Goal: Transaction & Acquisition: Download file/media

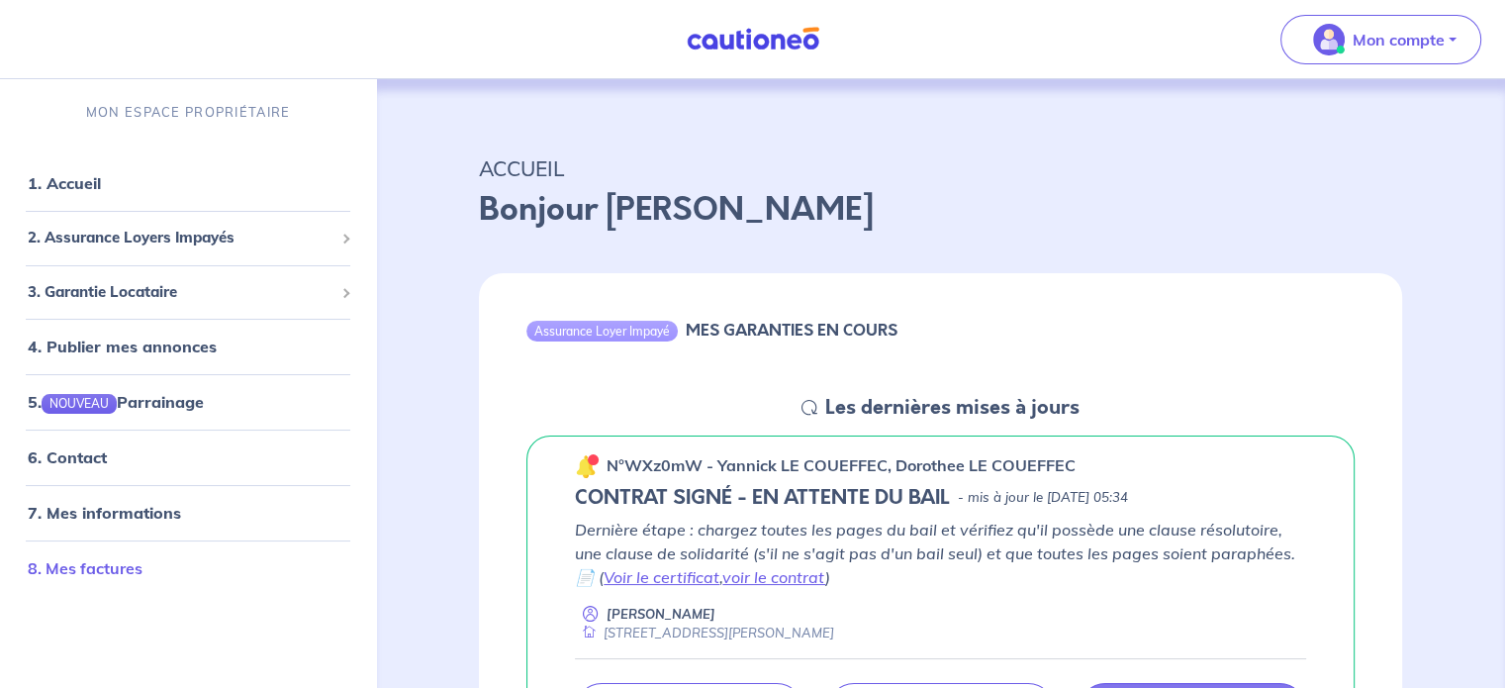
click at [142, 560] on link "8. Mes factures" at bounding box center [85, 568] width 115 height 20
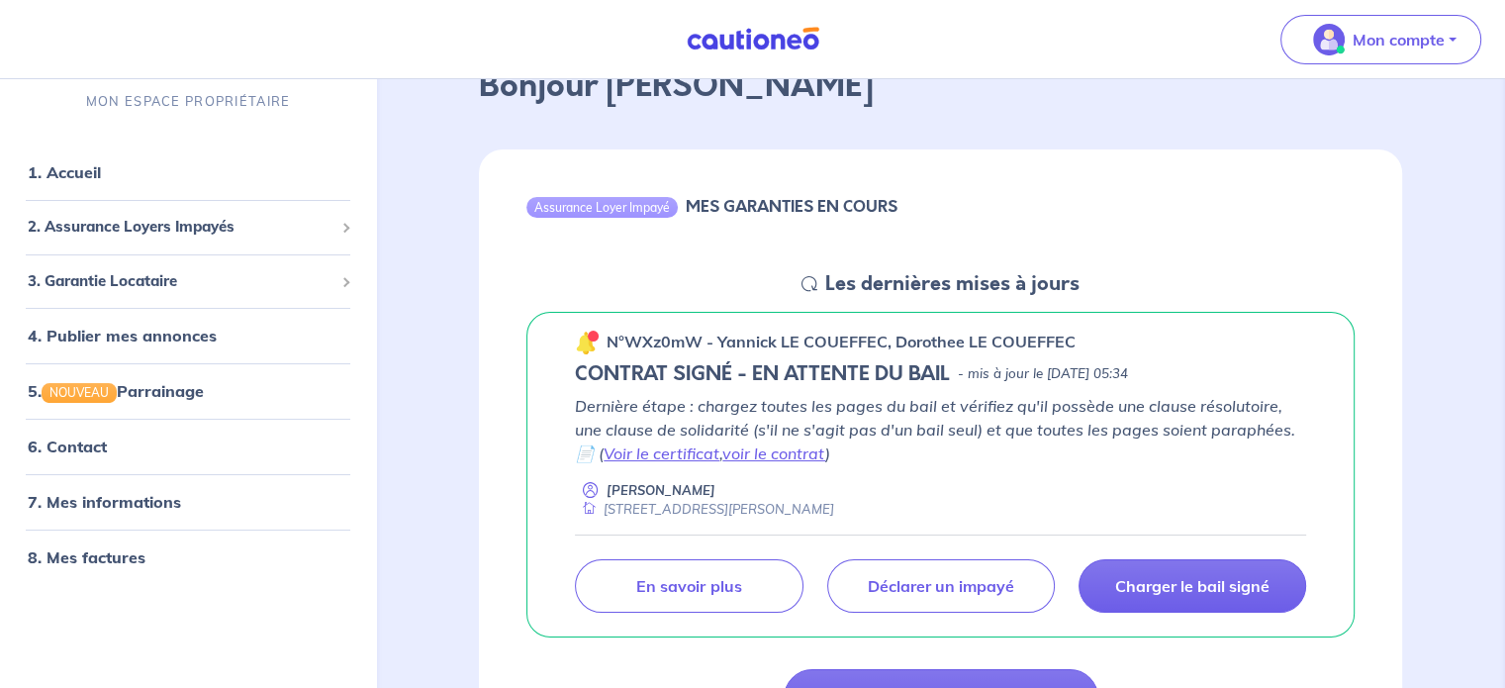
scroll to position [198, 0]
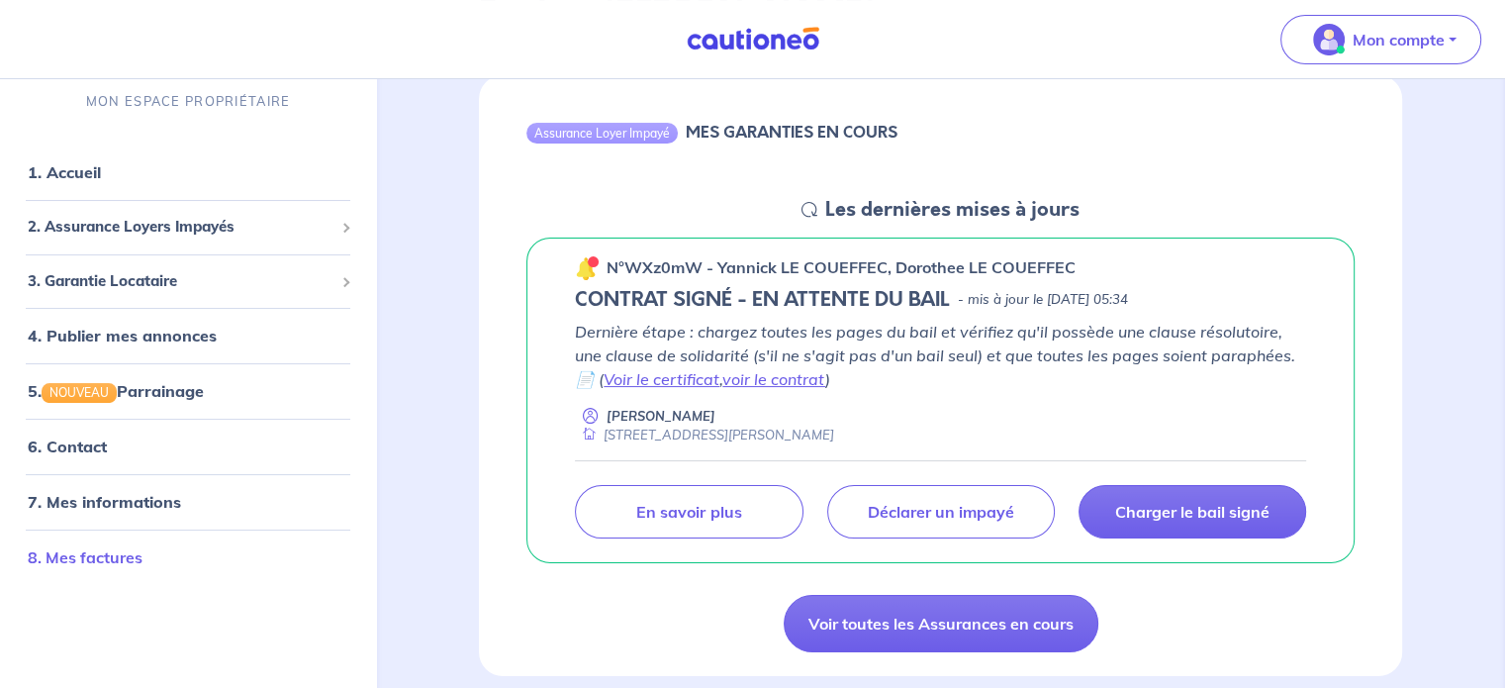
click at [120, 553] on link "8. Mes factures" at bounding box center [85, 558] width 115 height 20
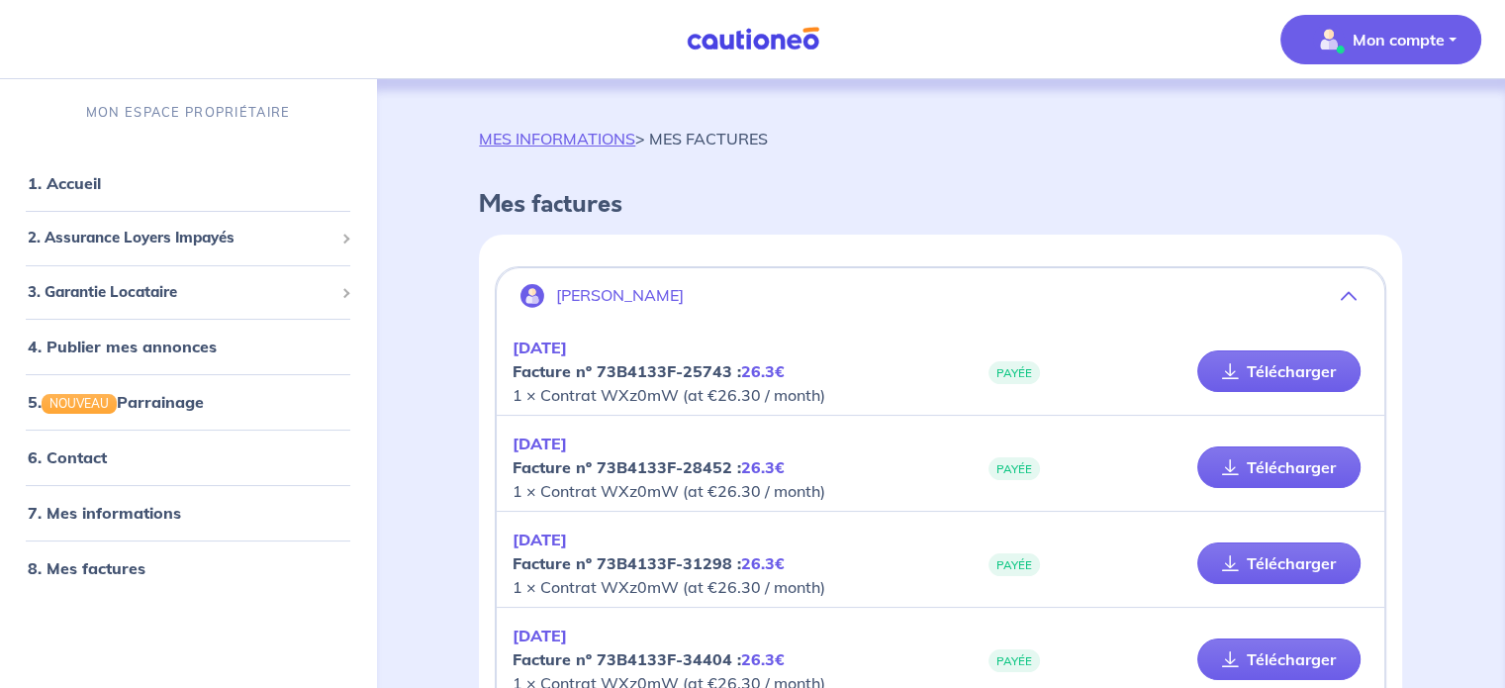
scroll to position [594, 0]
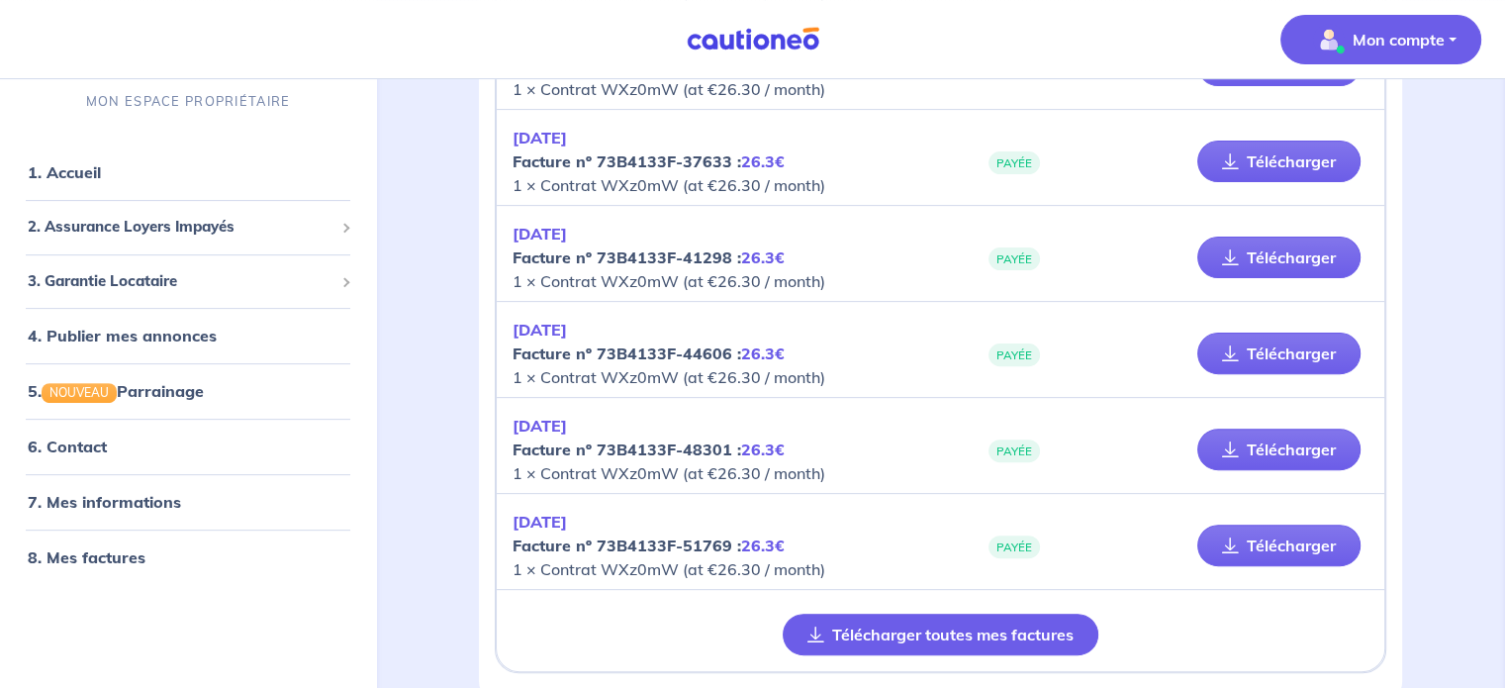
click at [902, 641] on button "Télécharger toutes mes factures" at bounding box center [941, 634] width 316 height 42
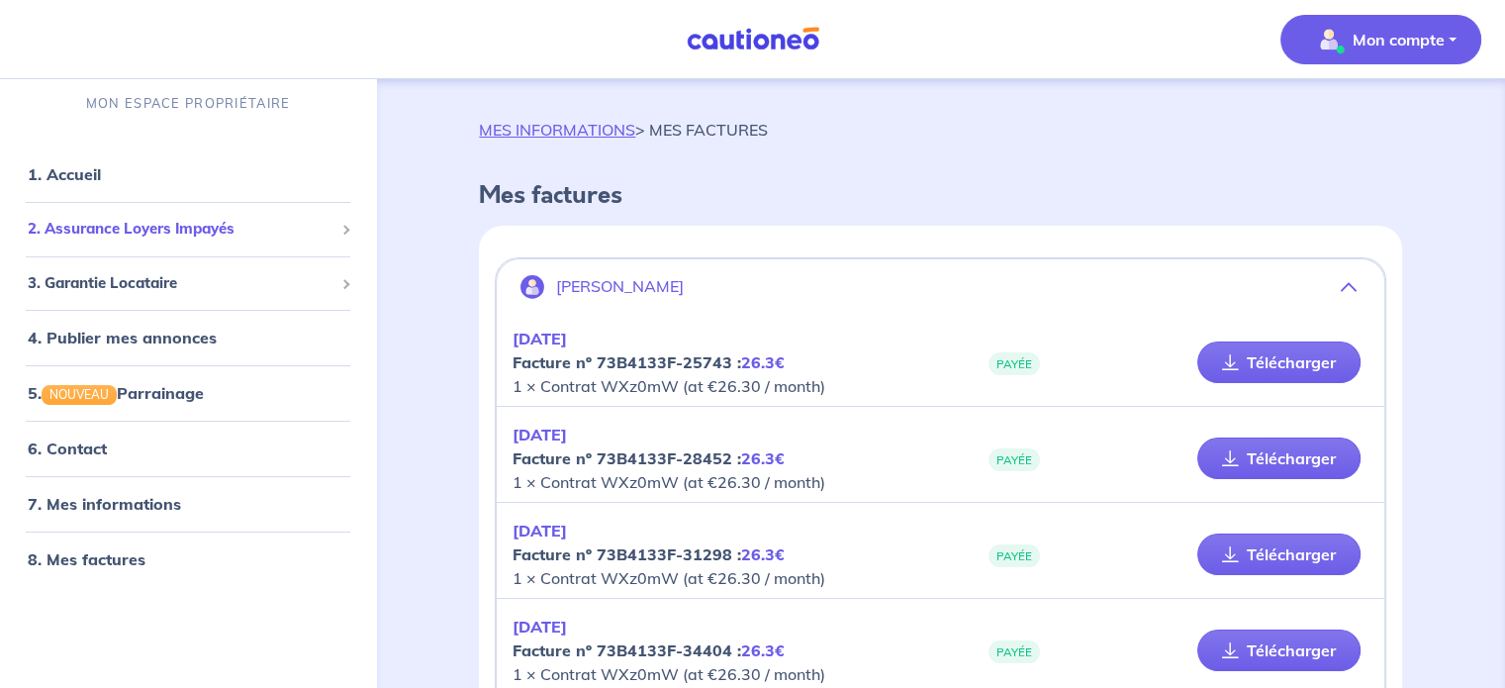
scroll to position [0, 0]
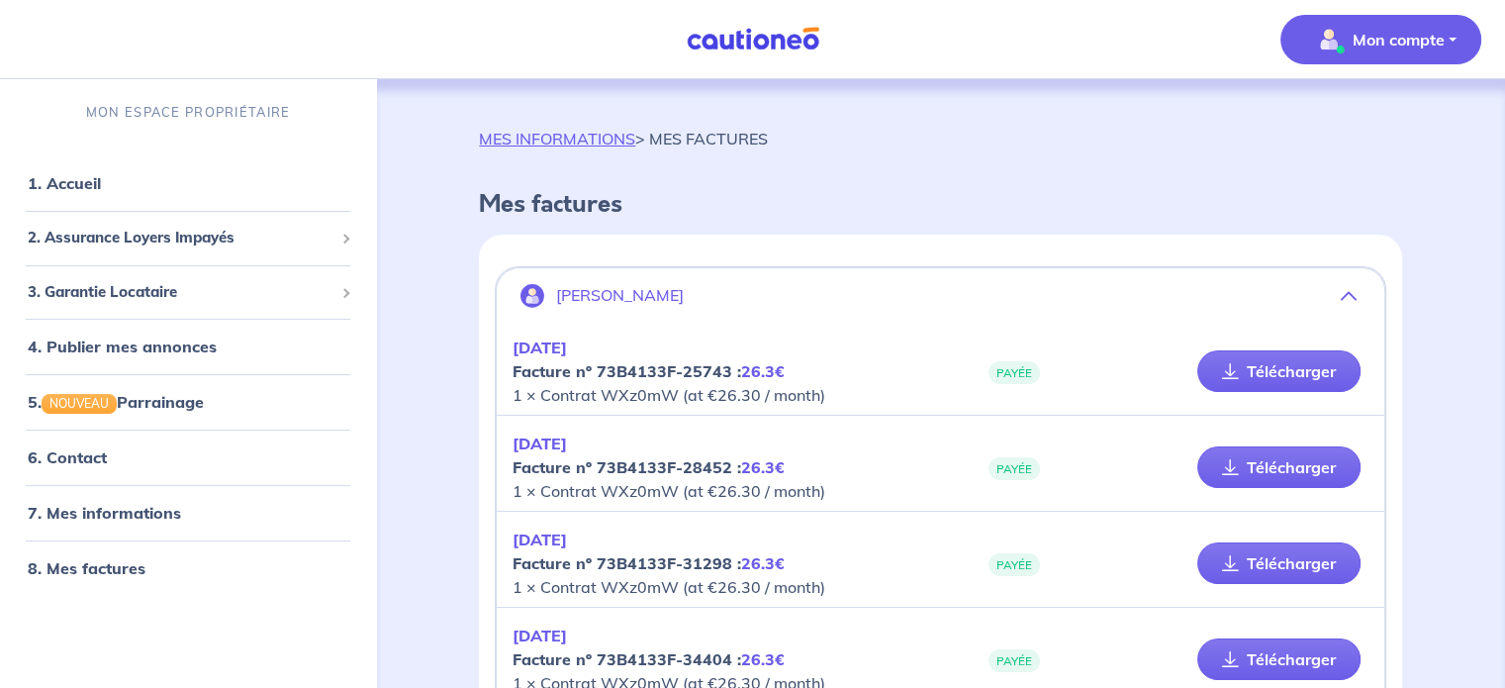
click at [60, 178] on link "1. Accueil" at bounding box center [64, 183] width 72 height 20
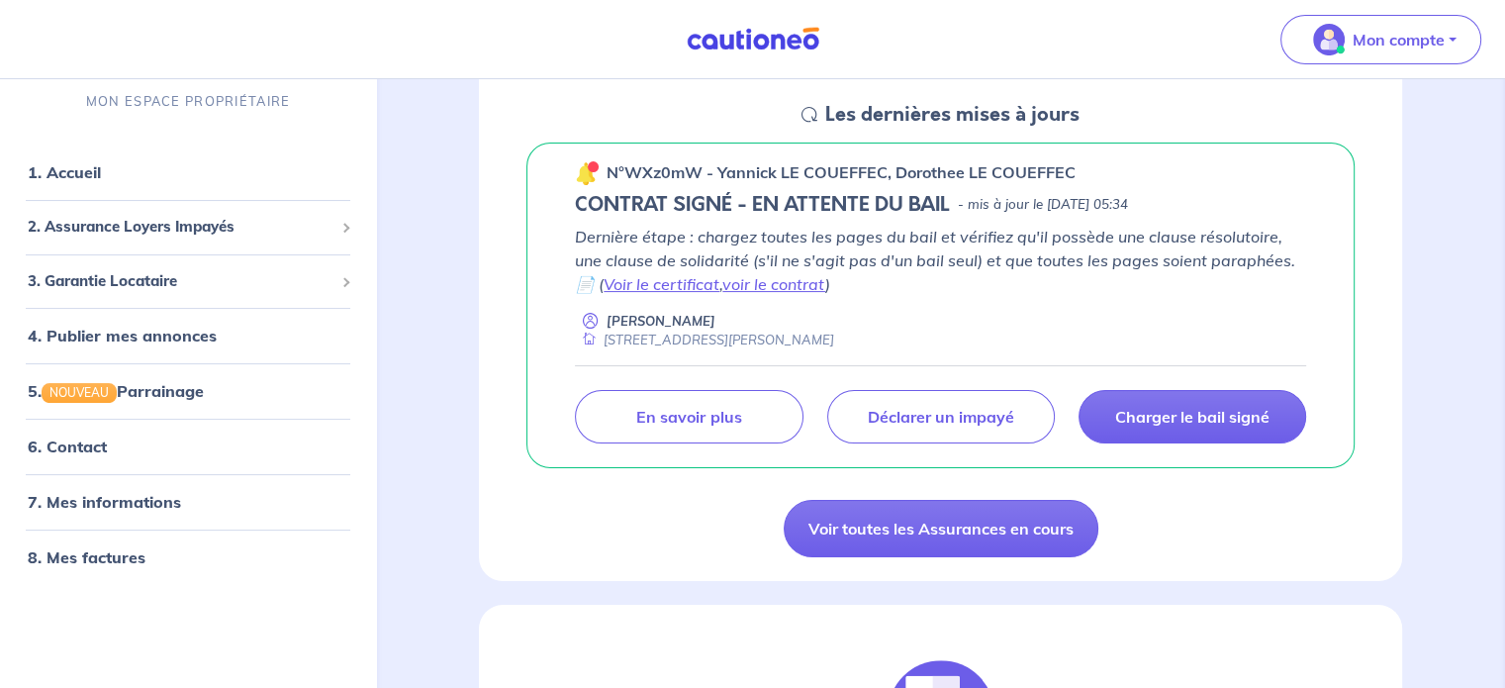
scroll to position [396, 0]
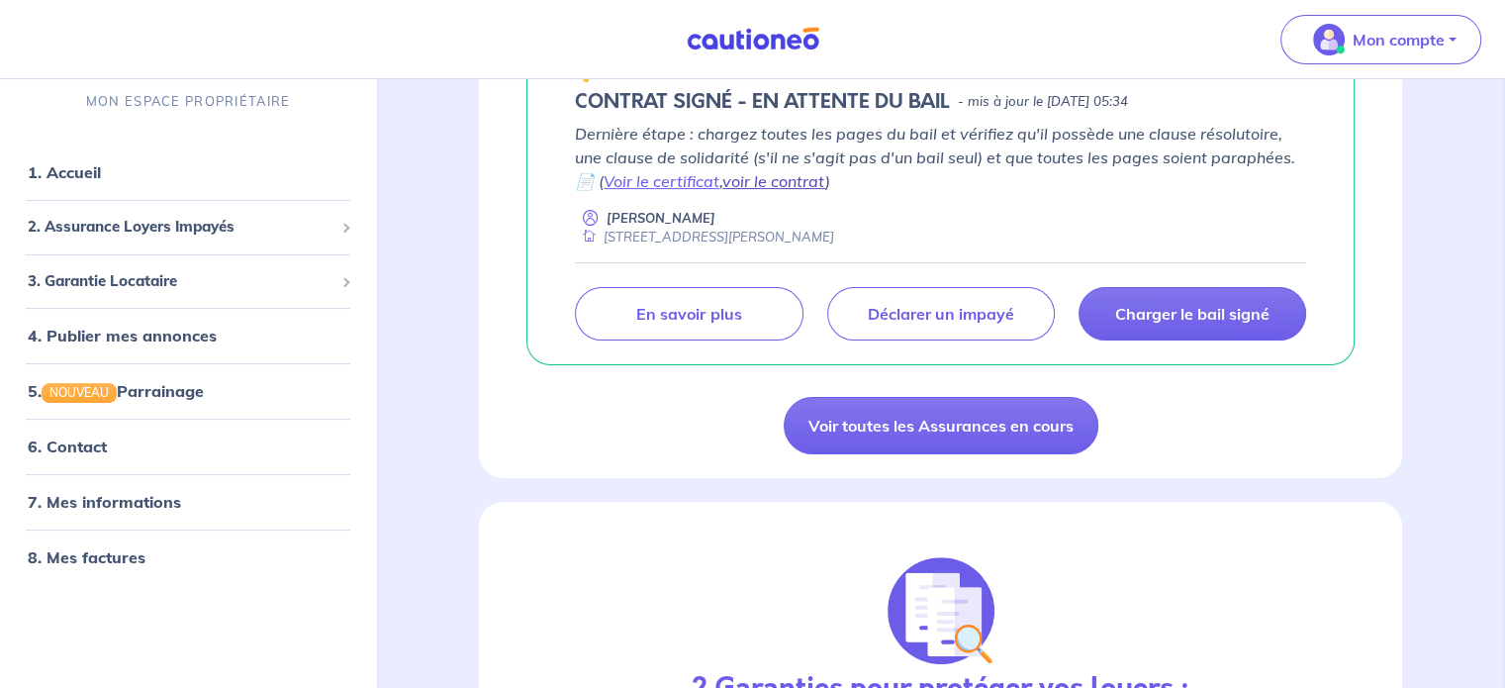
click at [761, 182] on link "voir le contrat" at bounding box center [773, 181] width 103 height 20
click at [656, 177] on link "Voir le certificat" at bounding box center [662, 181] width 116 height 20
click at [140, 553] on link "8. Mes factures" at bounding box center [85, 558] width 115 height 20
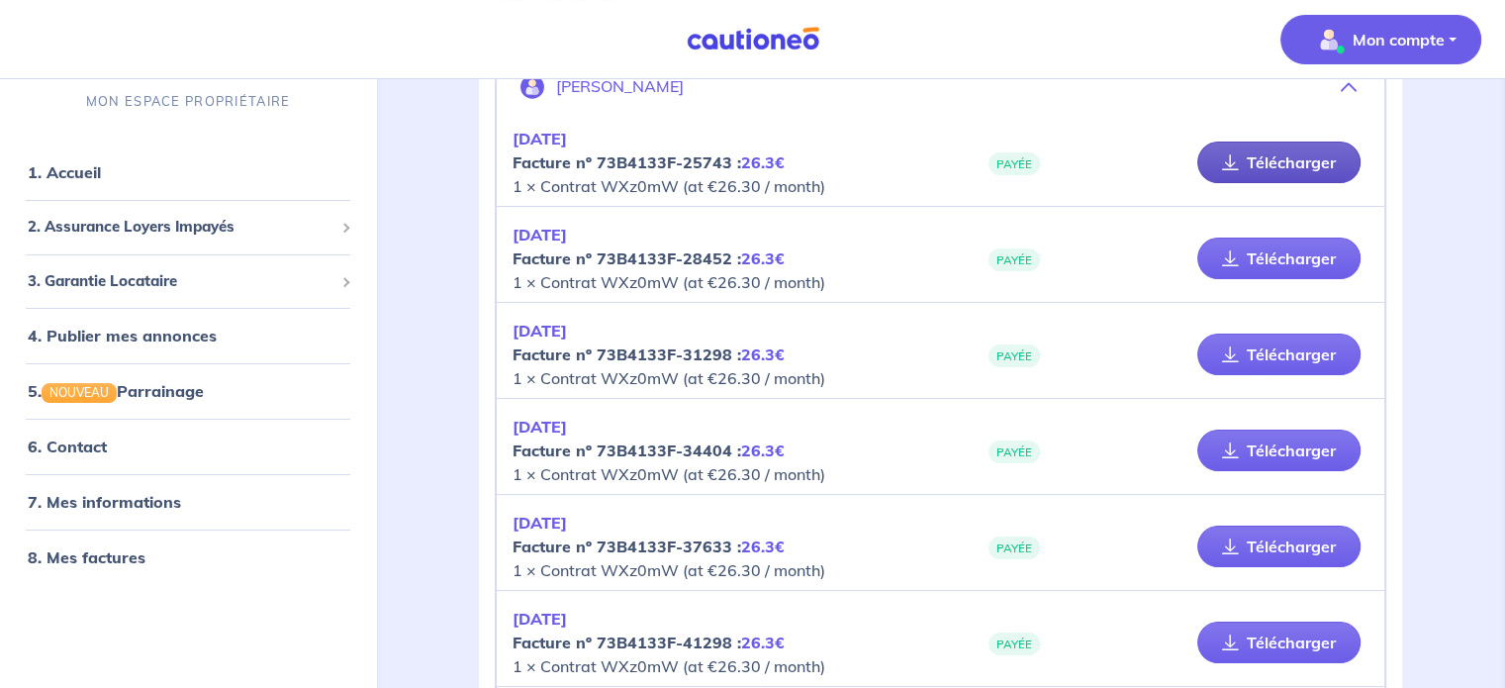
scroll to position [198, 0]
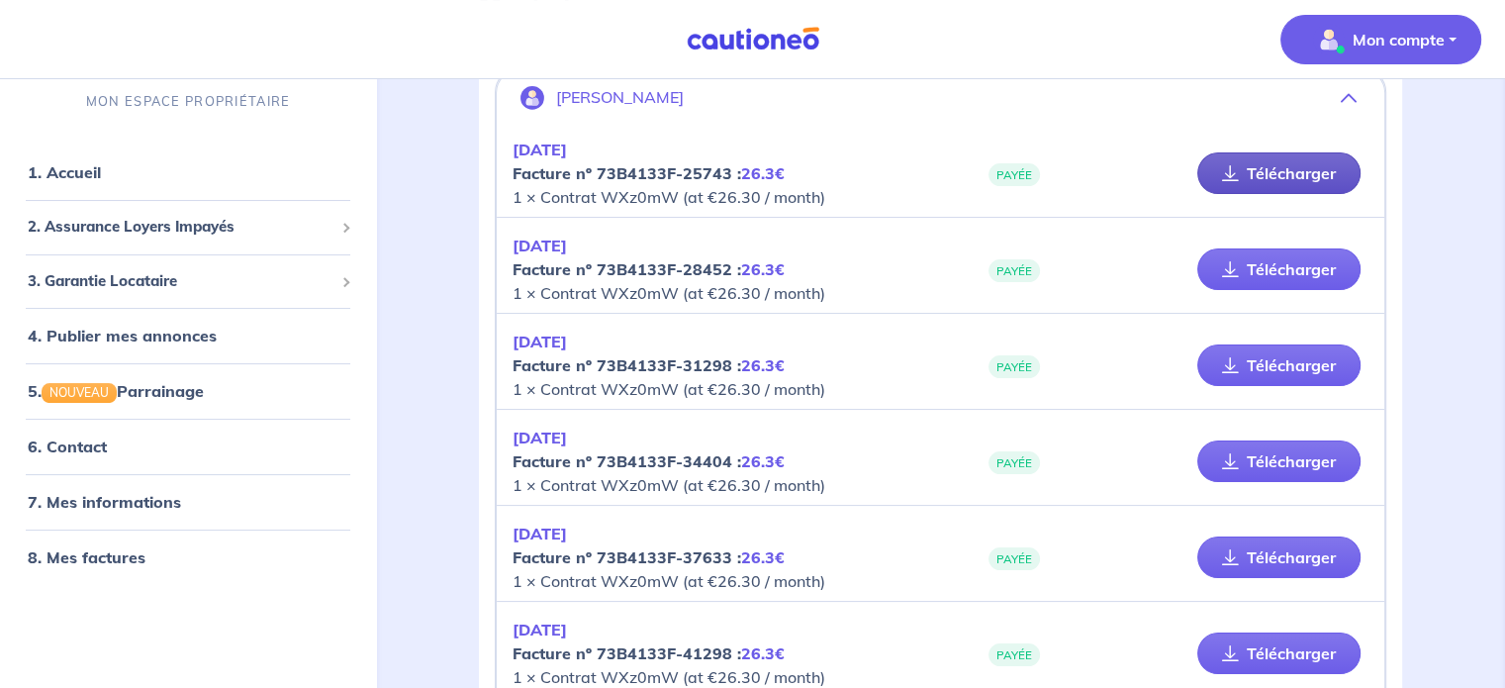
click at [1244, 169] on link "Télécharger" at bounding box center [1278, 173] width 163 height 42
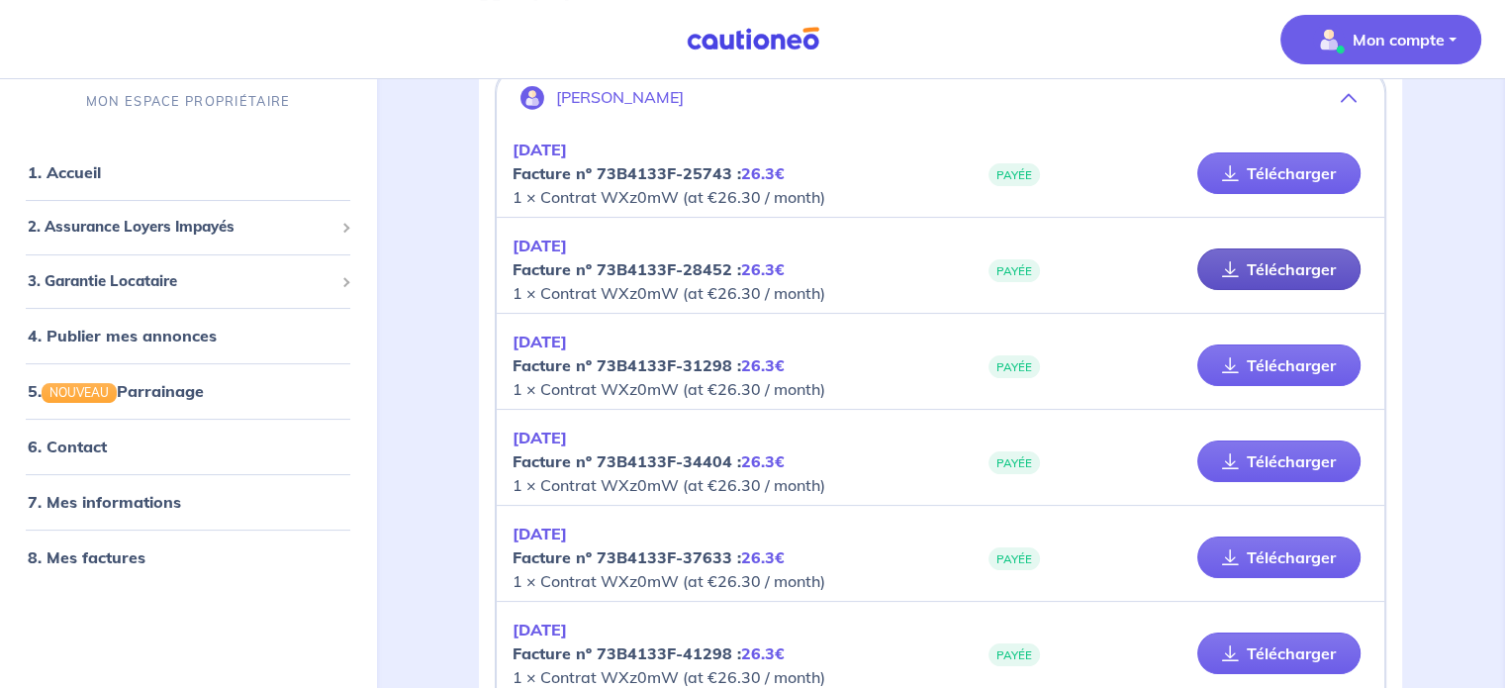
click at [1294, 267] on link "Télécharger" at bounding box center [1278, 269] width 163 height 42
click at [1310, 350] on link "Télécharger" at bounding box center [1278, 365] width 163 height 42
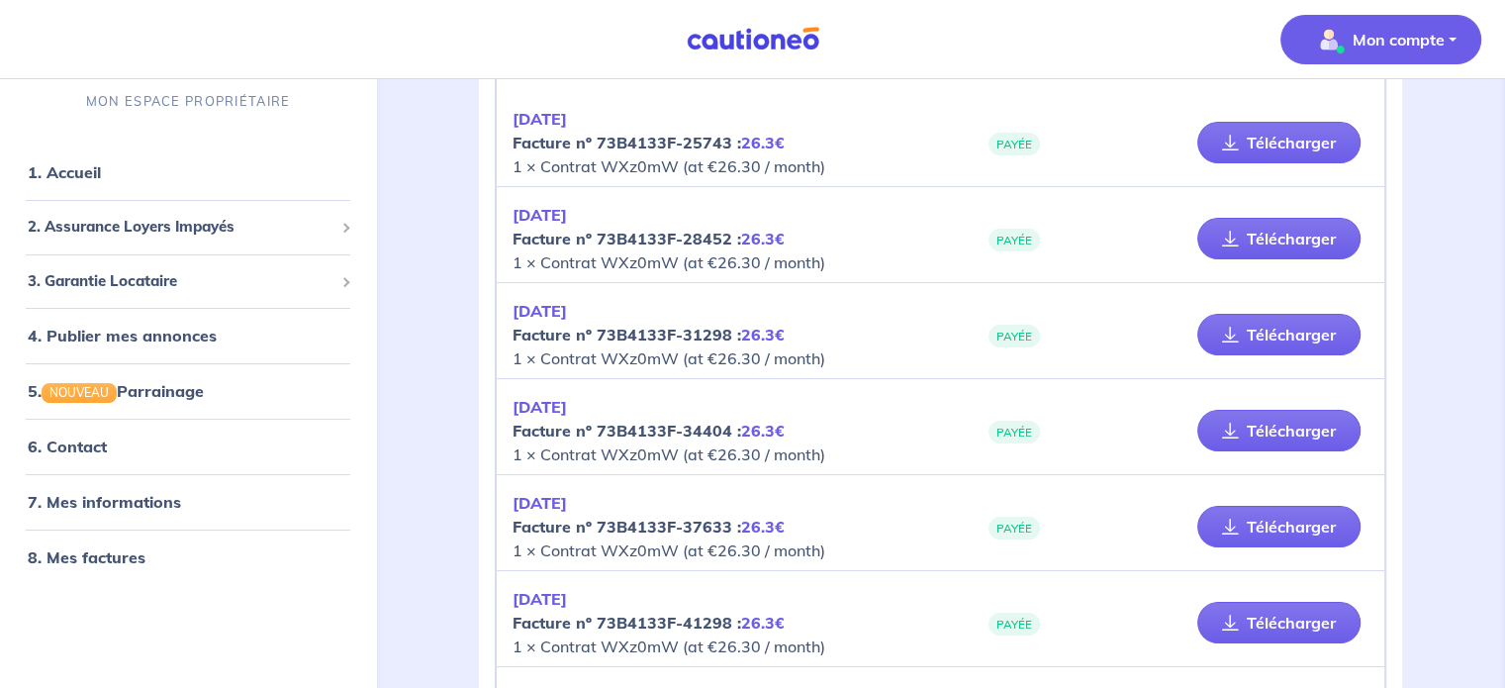
scroll to position [297, 0]
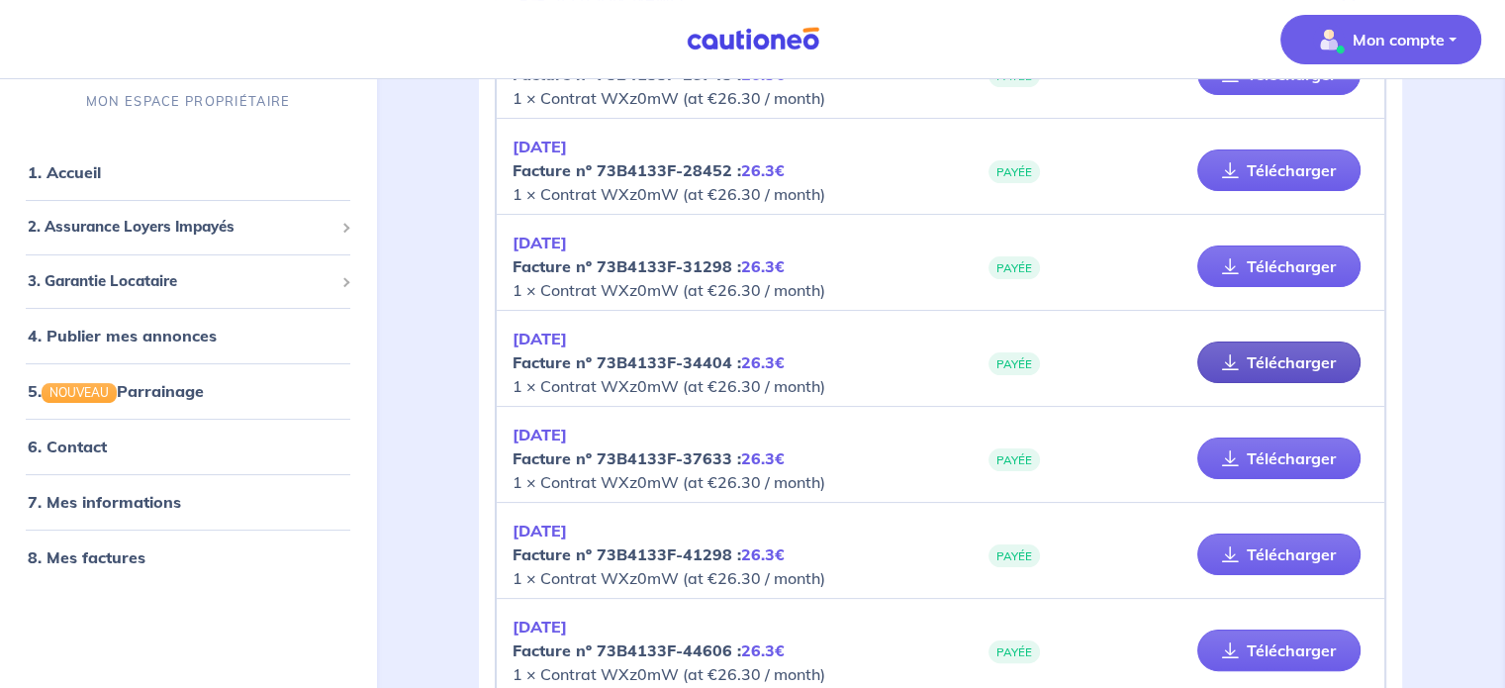
click at [1260, 355] on link "Télécharger" at bounding box center [1278, 362] width 163 height 42
click at [1272, 461] on link "Télécharger" at bounding box center [1278, 458] width 163 height 42
click at [1335, 545] on link "Télécharger" at bounding box center [1278, 554] width 163 height 42
click at [1290, 558] on link "Télécharger" at bounding box center [1278, 554] width 163 height 42
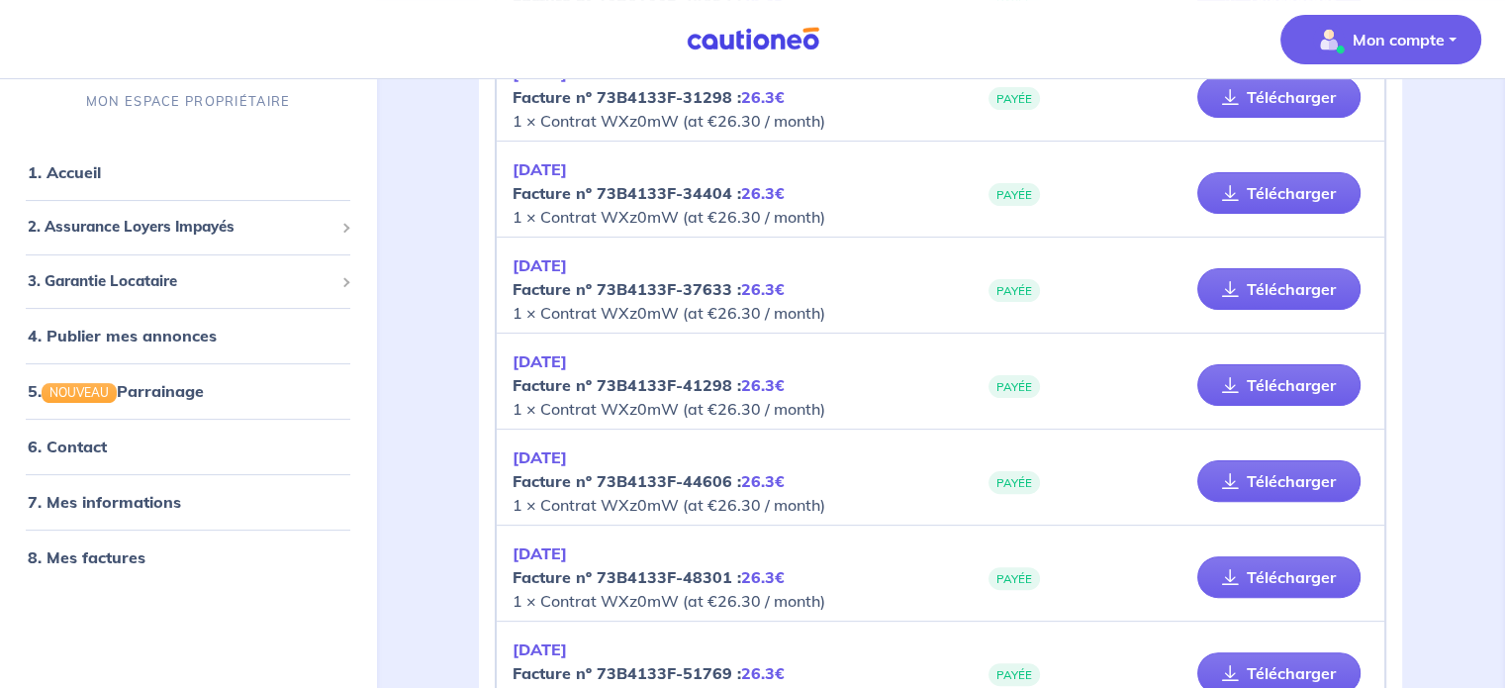
scroll to position [495, 0]
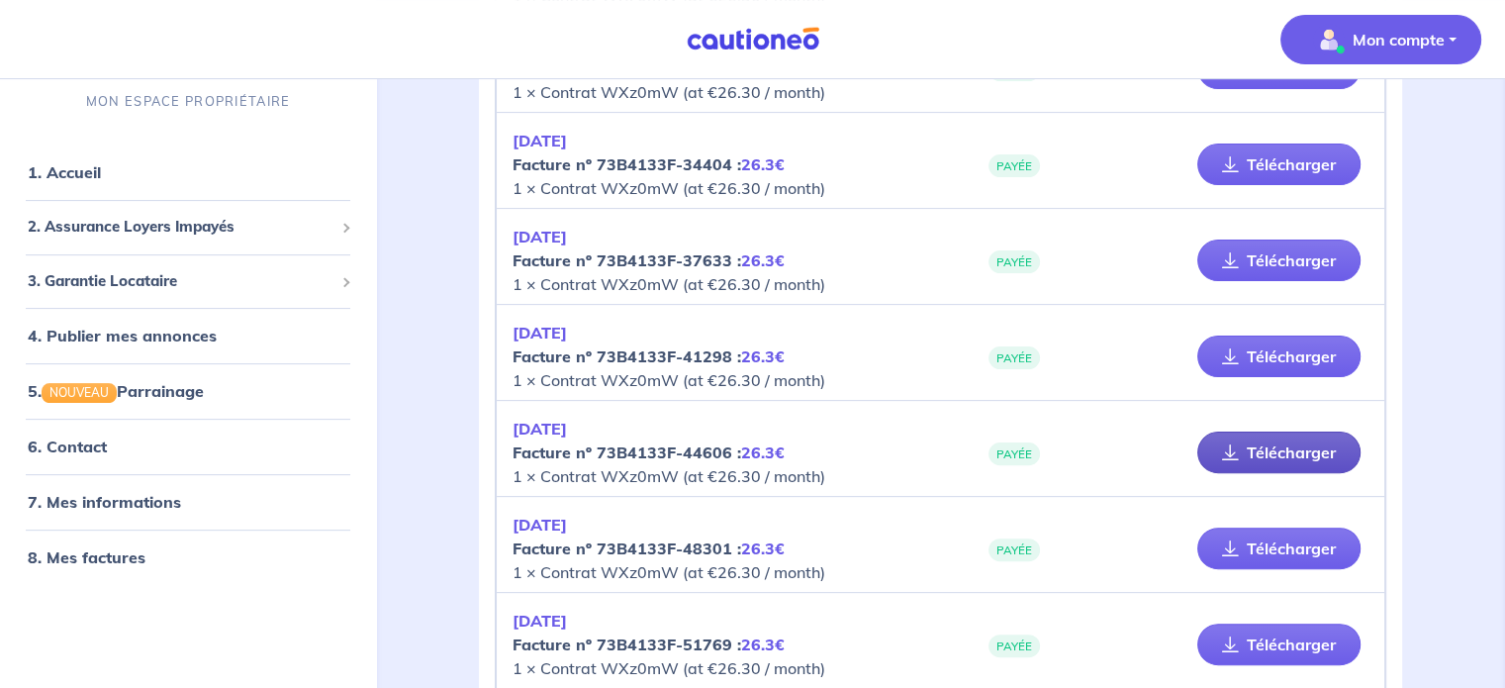
click at [1306, 452] on link "Télécharger" at bounding box center [1278, 452] width 163 height 42
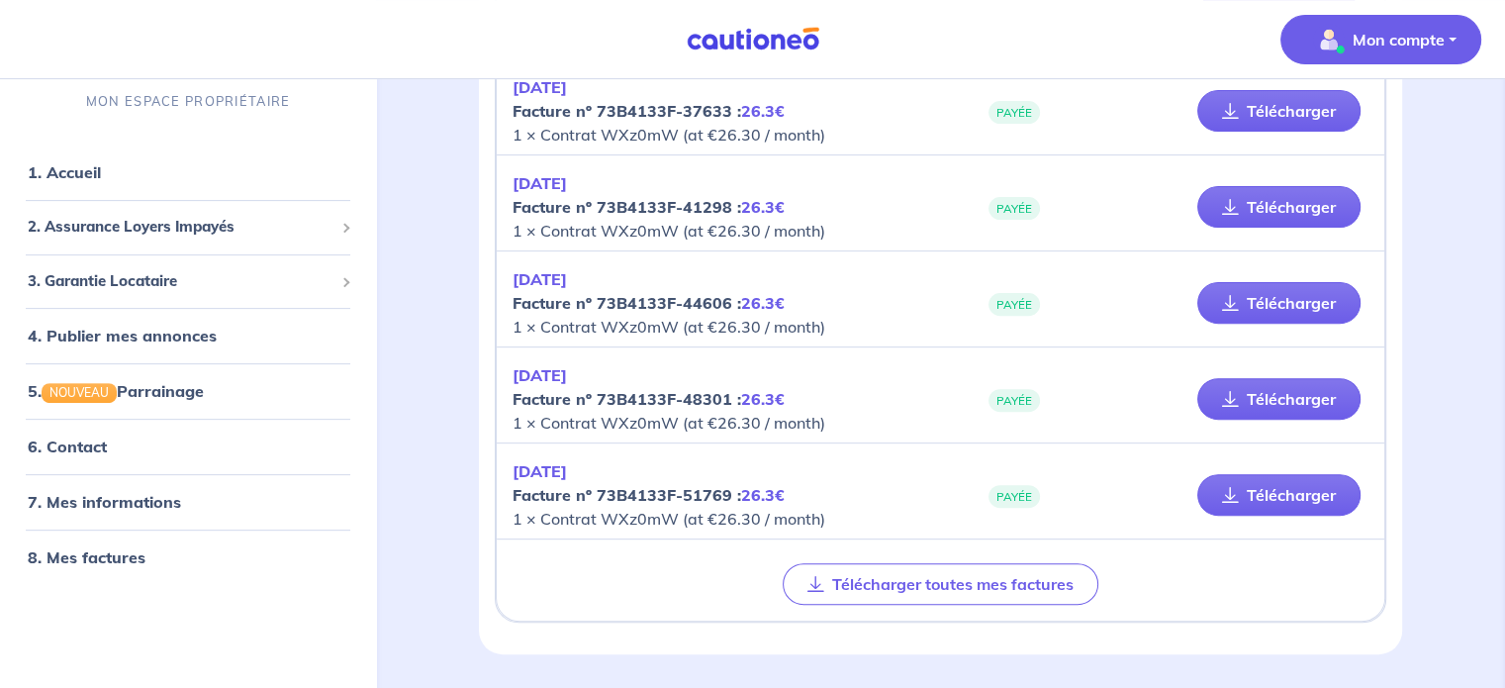
scroll to position [693, 0]
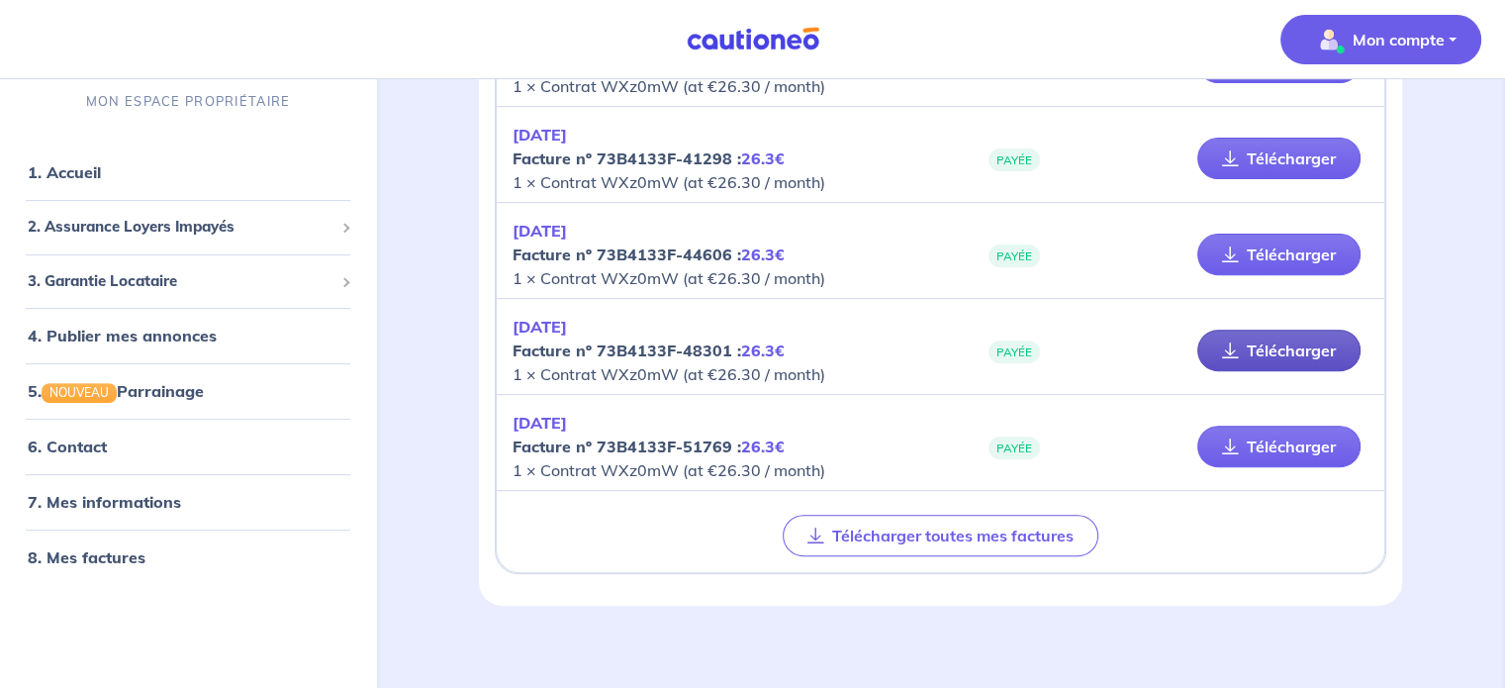
click at [1334, 351] on link "Télécharger" at bounding box center [1278, 350] width 163 height 42
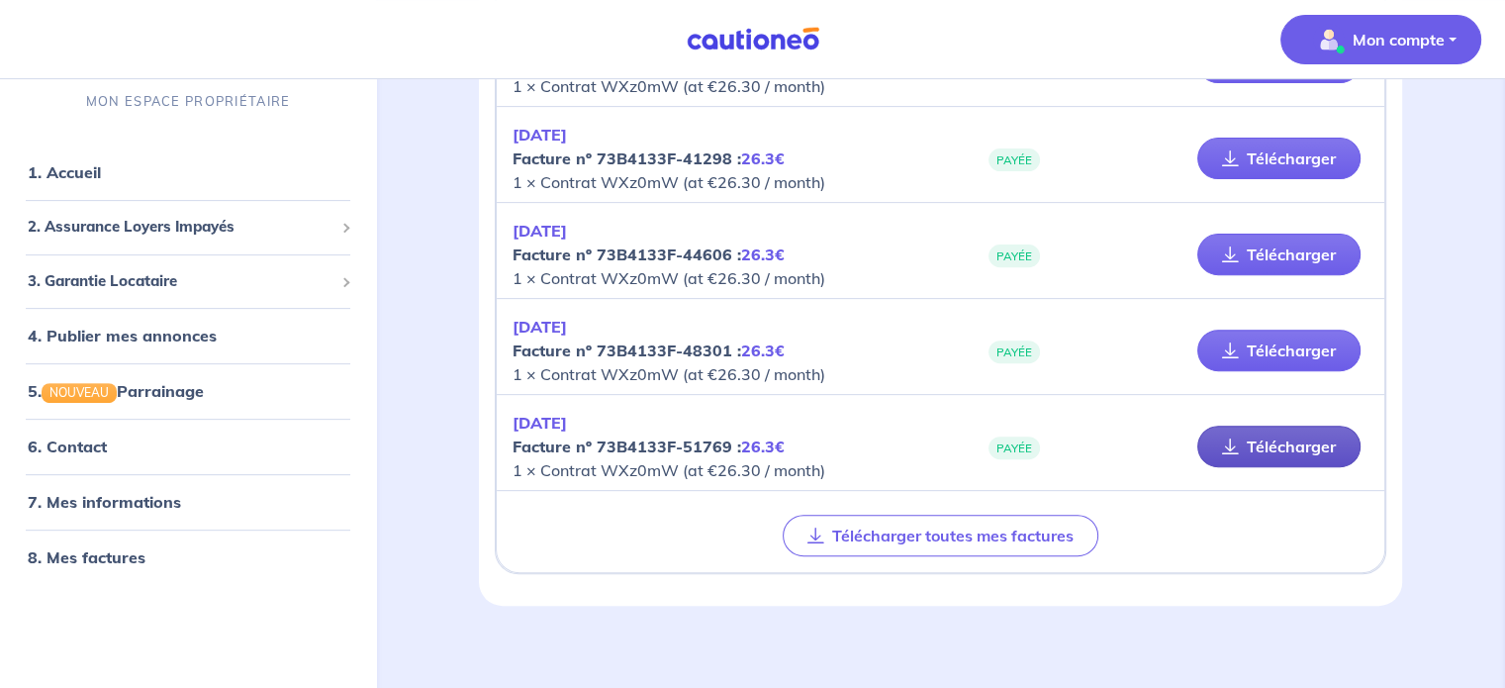
click at [1274, 433] on link "Télécharger" at bounding box center [1278, 446] width 163 height 42
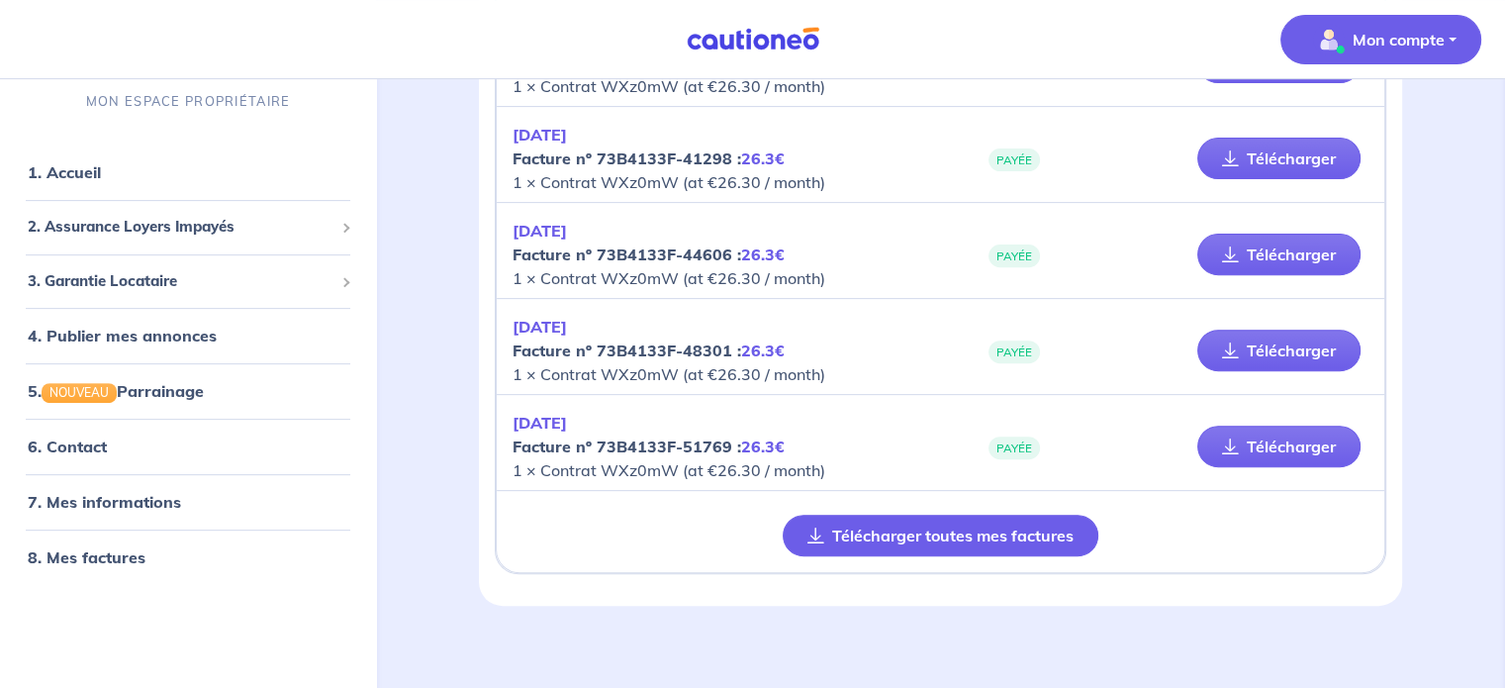
click at [875, 528] on button "Télécharger toutes mes factures" at bounding box center [941, 536] width 316 height 42
